Goal: Information Seeking & Learning: Understand process/instructions

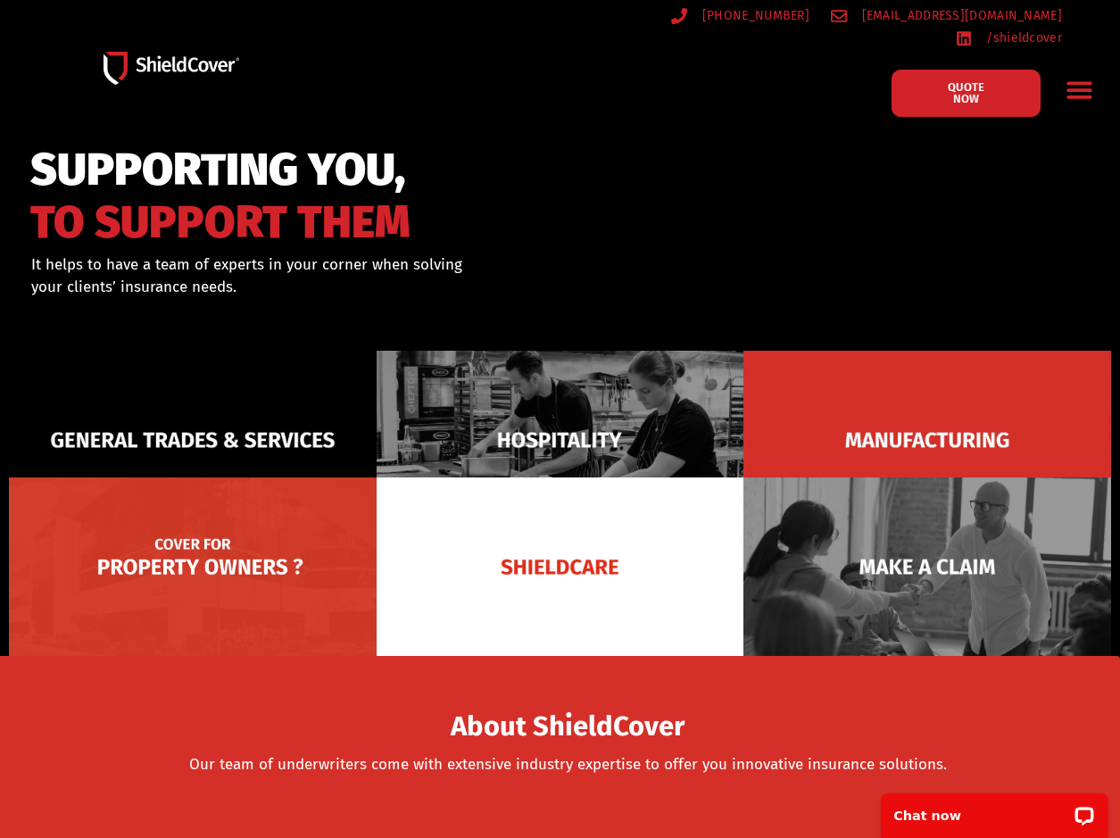
click at [177, 569] on img at bounding box center [193, 567] width 368 height 179
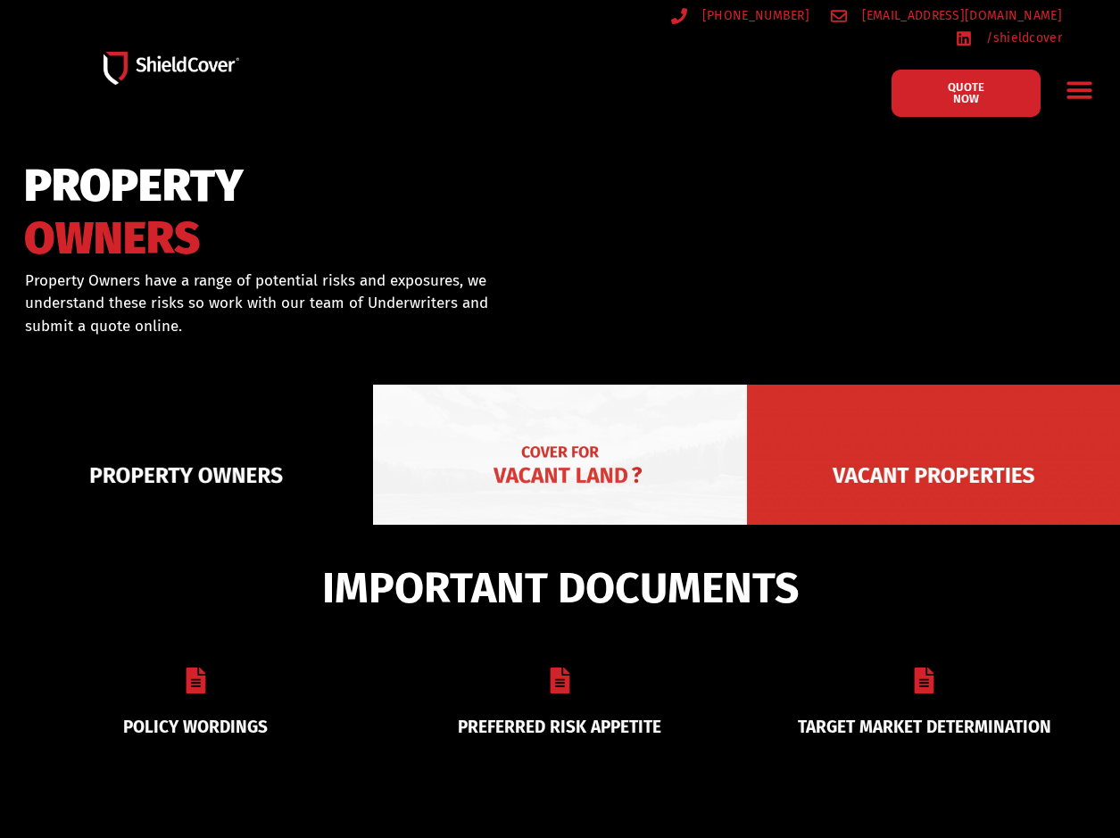
click at [638, 424] on img at bounding box center [559, 475] width 373 height 181
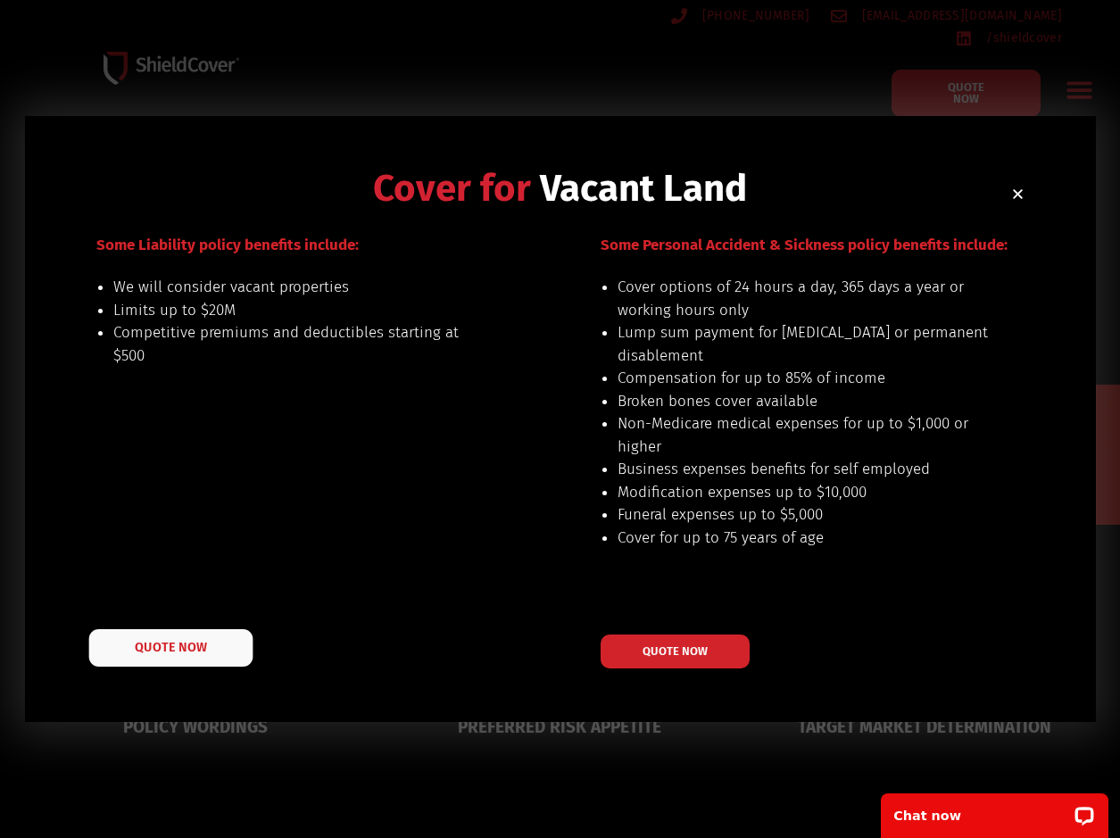
click at [168, 657] on link "QUOTE NOW" at bounding box center [170, 647] width 164 height 37
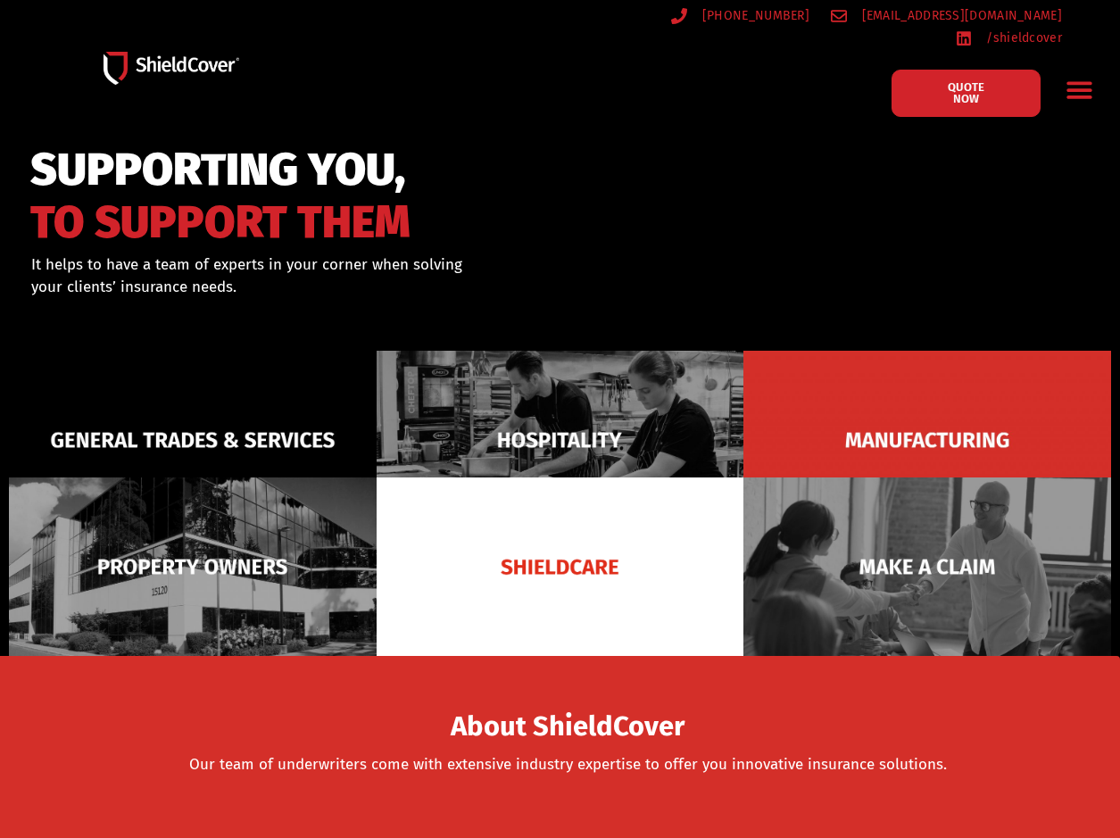
click at [1072, 91] on div "Menu Toggle" at bounding box center [1080, 90] width 42 height 42
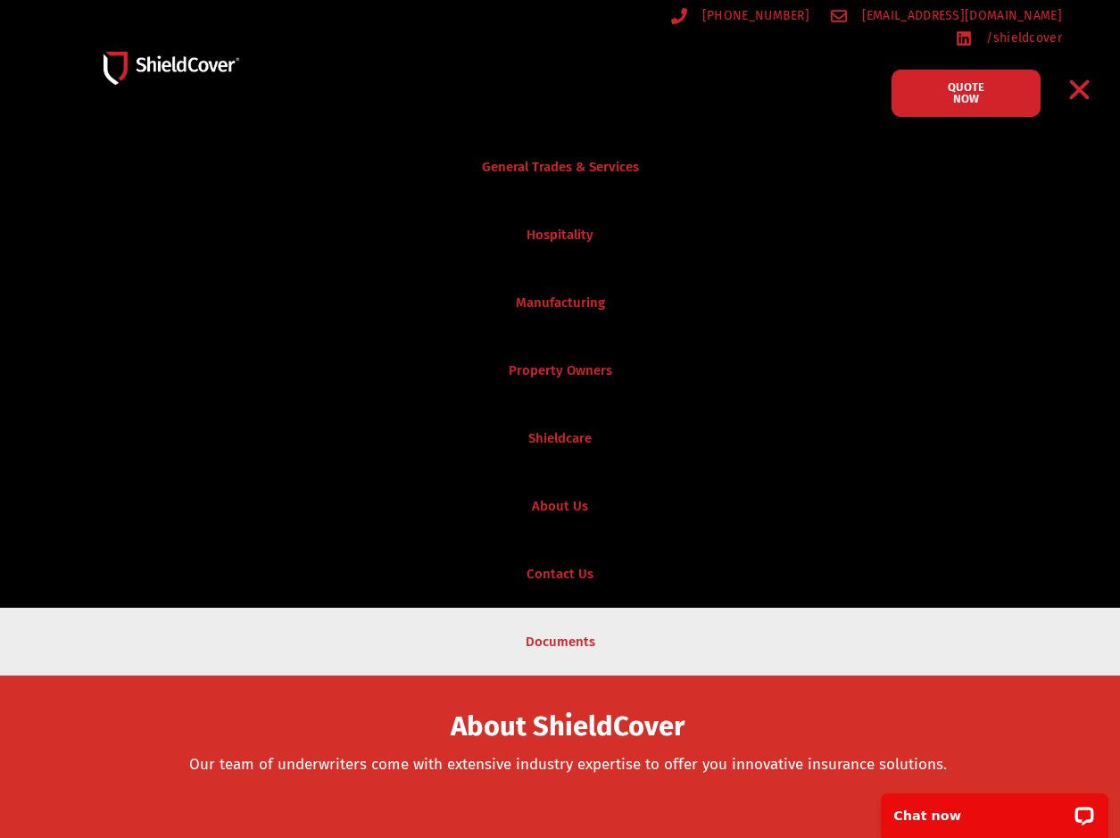
click at [596, 612] on link "Documents" at bounding box center [560, 642] width 1120 height 68
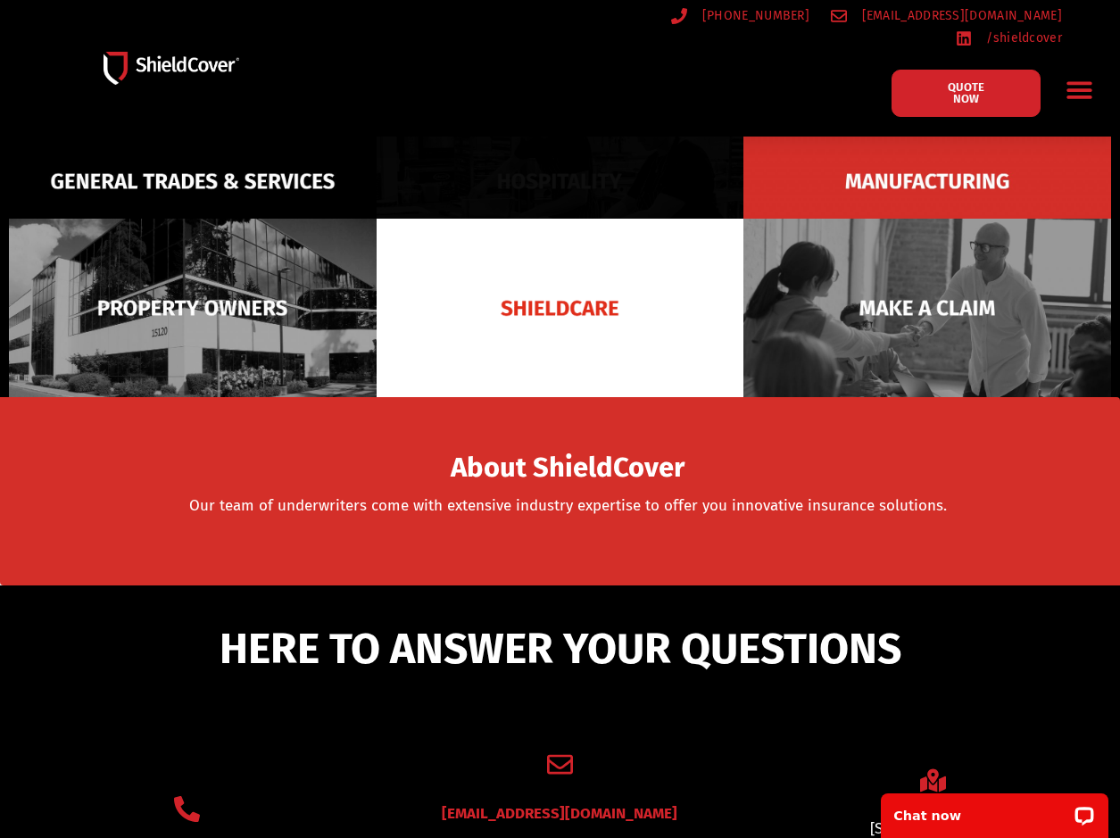
scroll to position [262, 0]
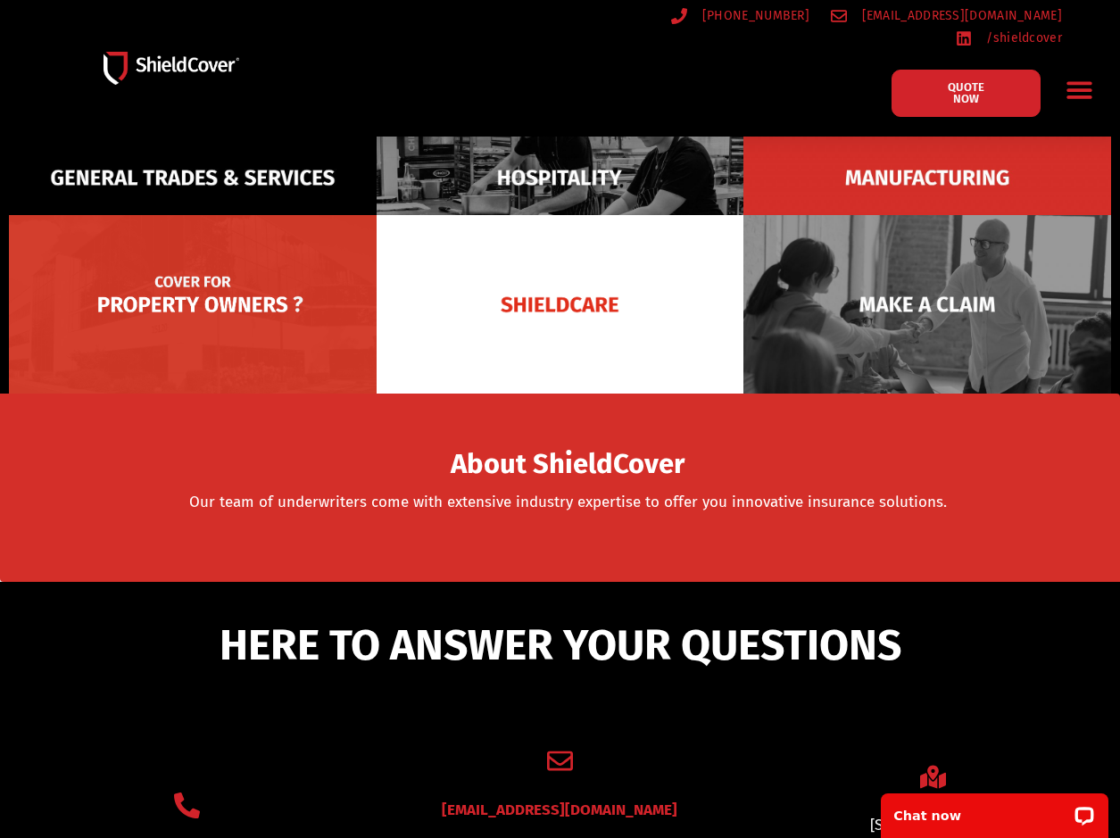
click at [214, 346] on img at bounding box center [193, 304] width 368 height 179
